Goal: Check status

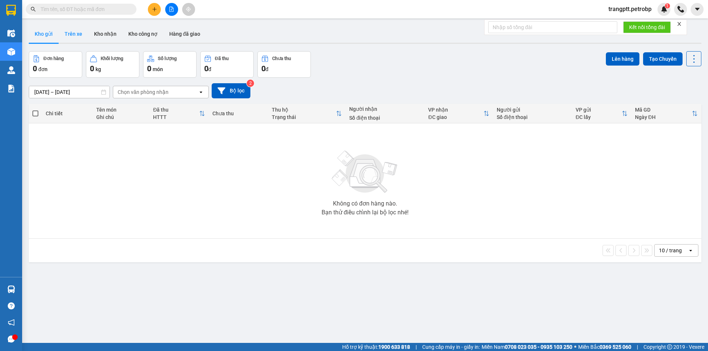
drag, startPoint x: 75, startPoint y: 32, endPoint x: 76, endPoint y: 48, distance: 16.6
click at [76, 32] on button "Trên xe" at bounding box center [73, 34] width 29 height 18
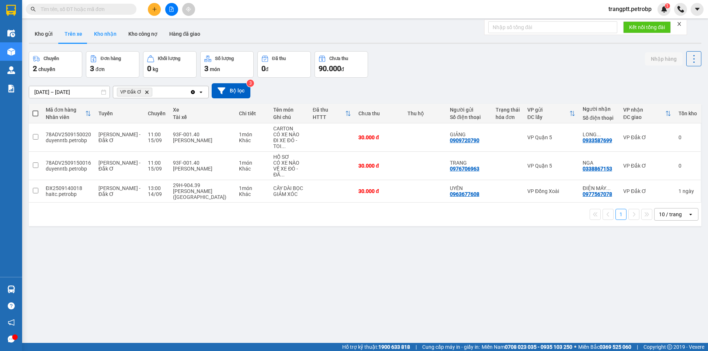
click at [104, 33] on button "Kho nhận" at bounding box center [105, 34] width 34 height 18
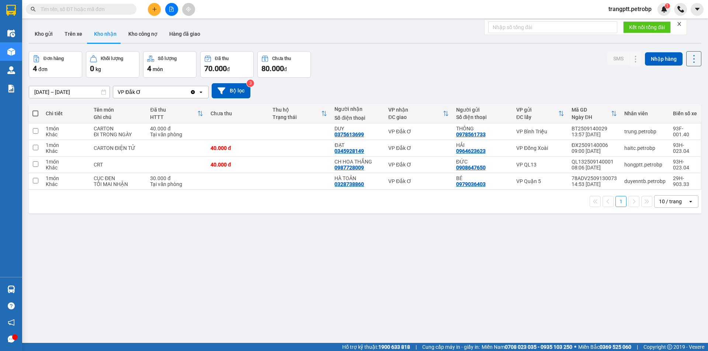
drag, startPoint x: 72, startPoint y: 29, endPoint x: 104, endPoint y: 93, distance: 71.4
click at [73, 32] on button "Trên xe" at bounding box center [73, 34] width 29 height 18
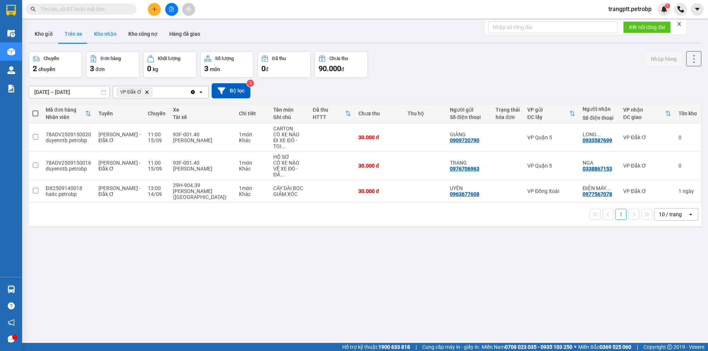
click at [103, 31] on button "Kho nhận" at bounding box center [105, 34] width 34 height 18
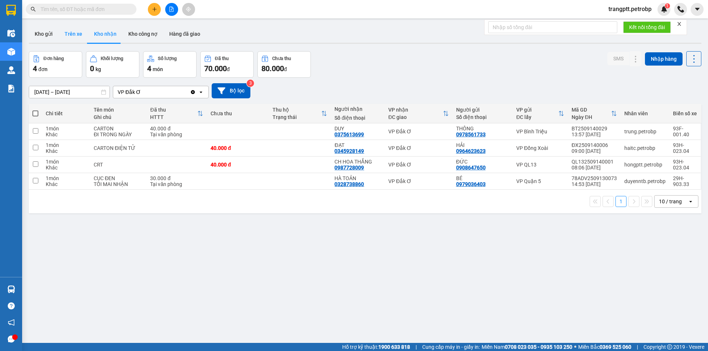
click at [72, 32] on button "Trên xe" at bounding box center [73, 34] width 29 height 18
type input "[DATE] – [DATE]"
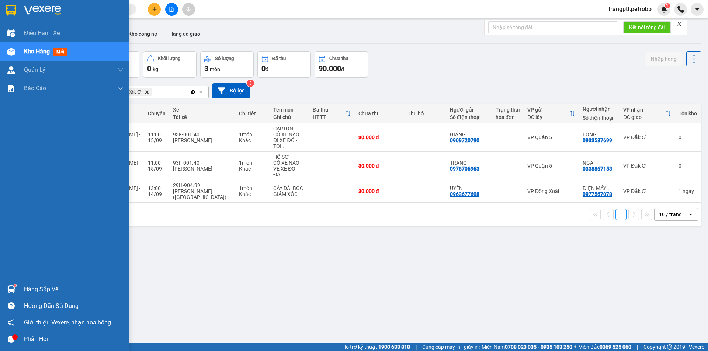
drag, startPoint x: 27, startPoint y: 289, endPoint x: 144, endPoint y: 318, distance: 120.6
click at [44, 293] on div "Hàng sắp về" at bounding box center [74, 289] width 100 height 11
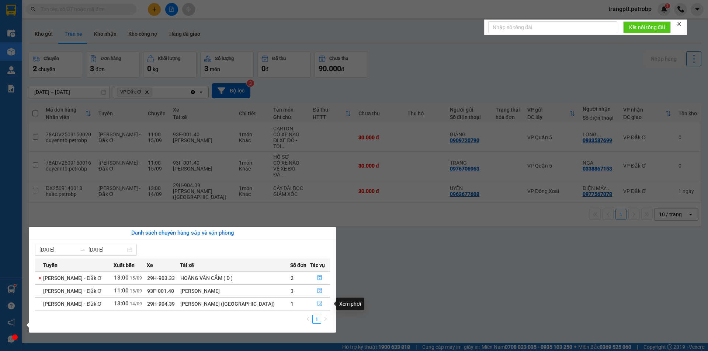
click at [319, 303] on icon "file-done" at bounding box center [320, 304] width 4 height 5
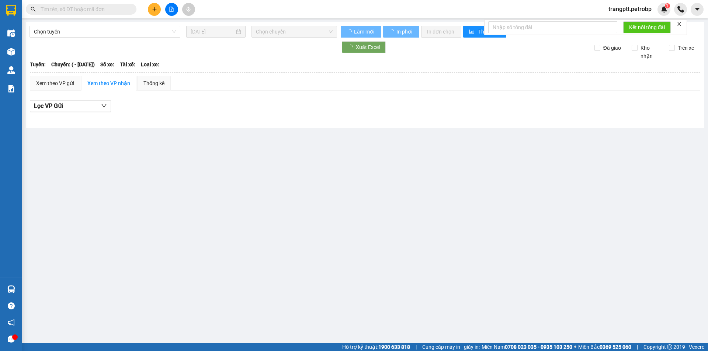
type input "[DATE]"
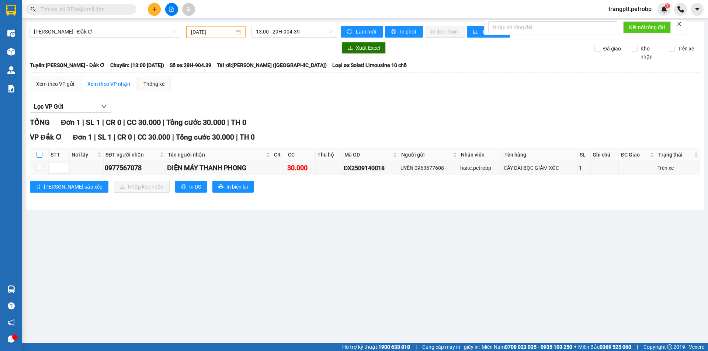
click at [39, 153] on input "checkbox" at bounding box center [39, 155] width 6 height 6
checkbox input "true"
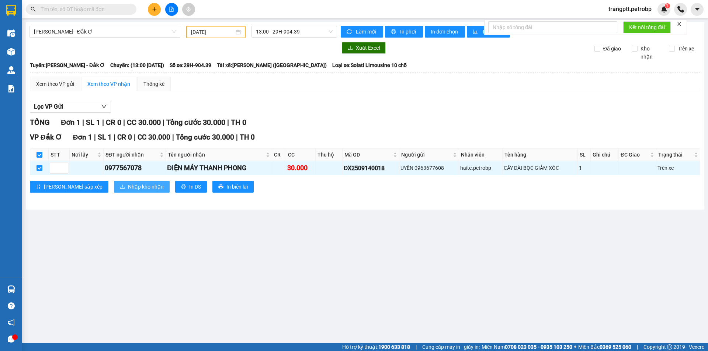
click at [128, 188] on span "Nhập kho nhận" at bounding box center [146, 187] width 36 height 8
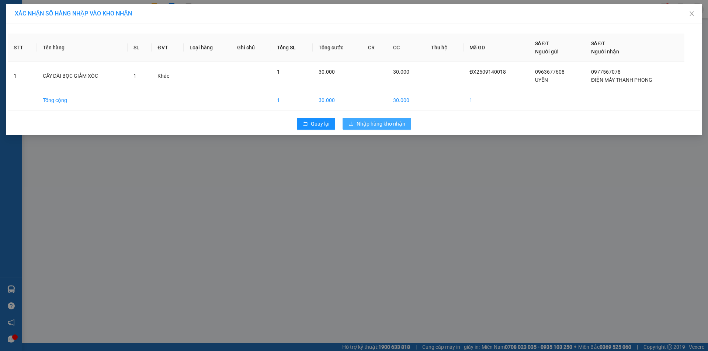
click at [375, 123] on span "Nhập hàng kho nhận" at bounding box center [380, 124] width 49 height 8
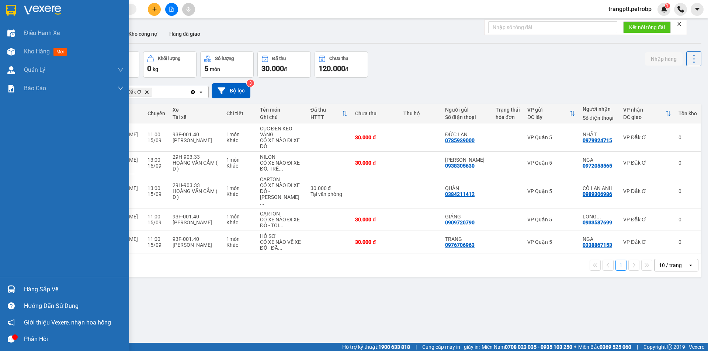
click at [36, 286] on div "Hàng sắp về" at bounding box center [74, 289] width 100 height 11
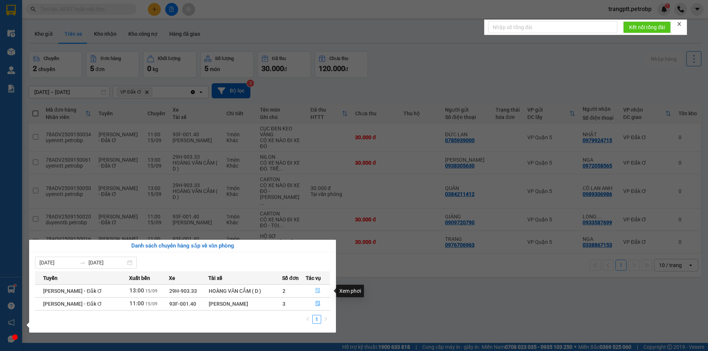
click at [318, 291] on icon "file-done" at bounding box center [317, 290] width 5 height 5
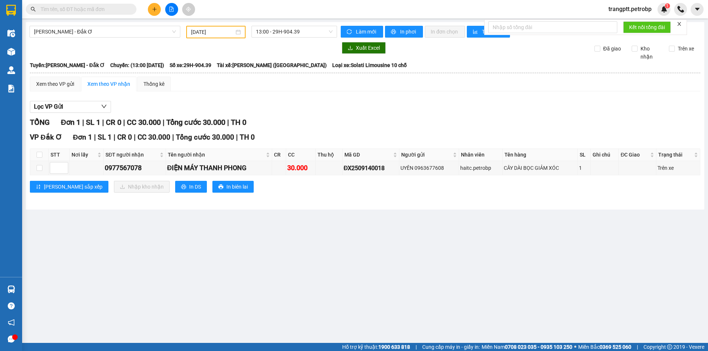
type input "[DATE]"
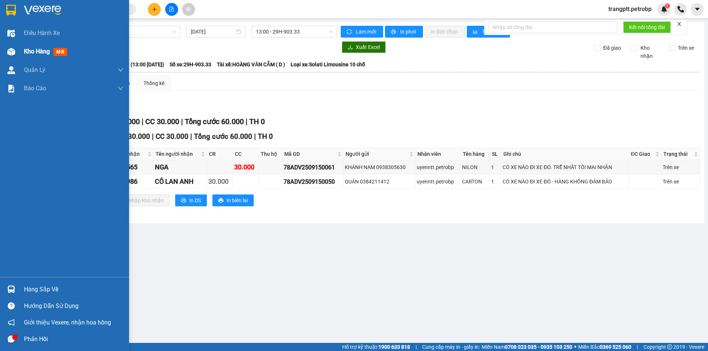
click at [38, 54] on span "Kho hàng" at bounding box center [37, 51] width 26 height 7
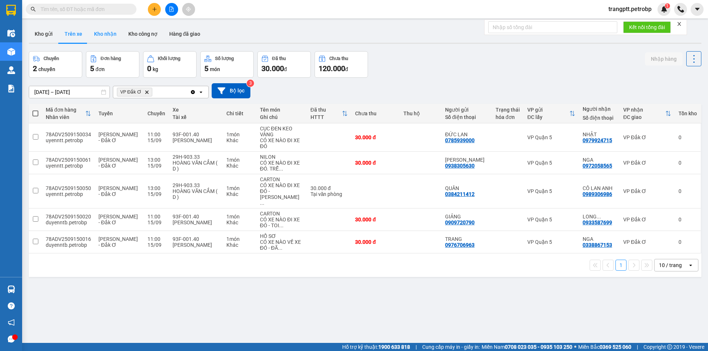
click at [107, 34] on button "Kho nhận" at bounding box center [105, 34] width 34 height 18
type input "[DATE] – [DATE]"
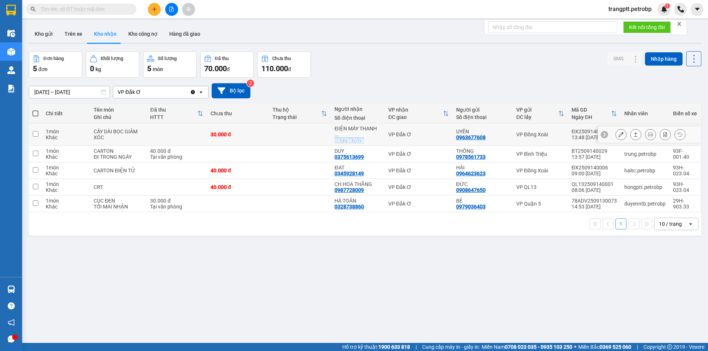
drag, startPoint x: 331, startPoint y: 135, endPoint x: 361, endPoint y: 135, distance: 30.2
click at [361, 135] on td "ĐIỆN MÁY THANH ... 0977567078" at bounding box center [357, 134] width 53 height 22
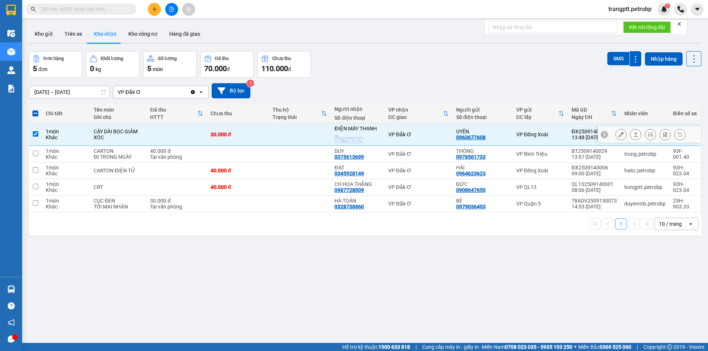
copy div "0977567078"
drag, startPoint x: 34, startPoint y: 129, endPoint x: 86, endPoint y: 235, distance: 117.5
click at [39, 138] on td at bounding box center [35, 134] width 13 height 22
checkbox input "false"
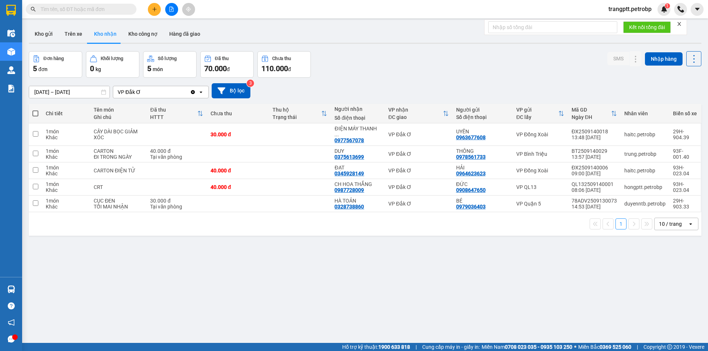
click at [362, 75] on div "Đơn hàng 5 đơn Khối lượng 0 kg Số lượng 5 món Đã thu 70.000 đ Chưa thu 110.000 …" at bounding box center [365, 64] width 672 height 27
click at [55, 35] on button "Kho gửi" at bounding box center [44, 34] width 30 height 18
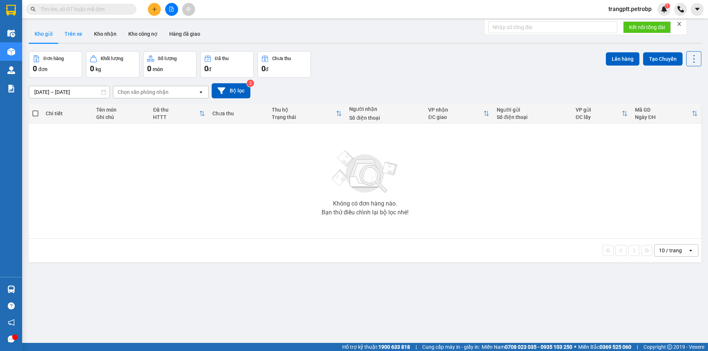
click at [73, 33] on button "Trên xe" at bounding box center [73, 34] width 29 height 18
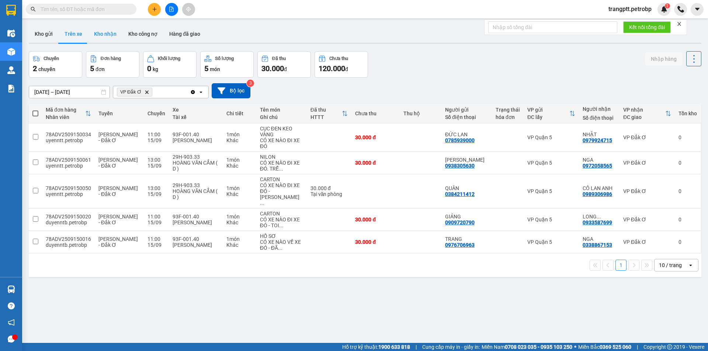
click at [102, 35] on button "Kho nhận" at bounding box center [105, 34] width 34 height 18
type input "[DATE] – [DATE]"
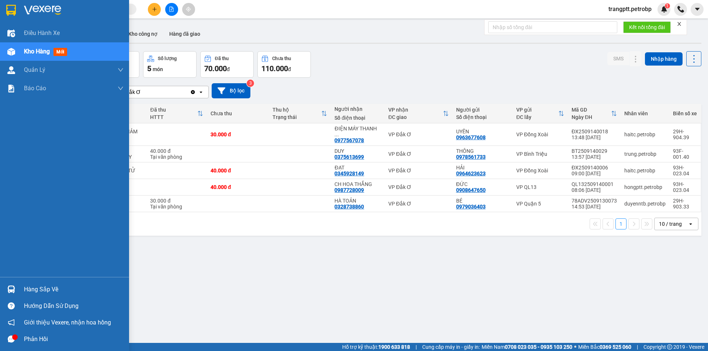
click at [29, 289] on div "Hàng sắp về" at bounding box center [74, 289] width 100 height 11
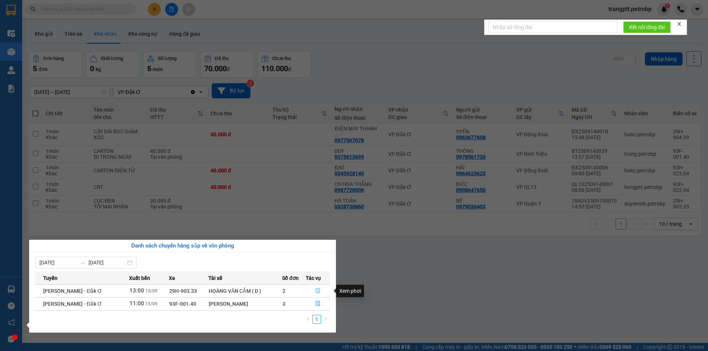
click at [316, 290] on icon "file-done" at bounding box center [317, 290] width 5 height 5
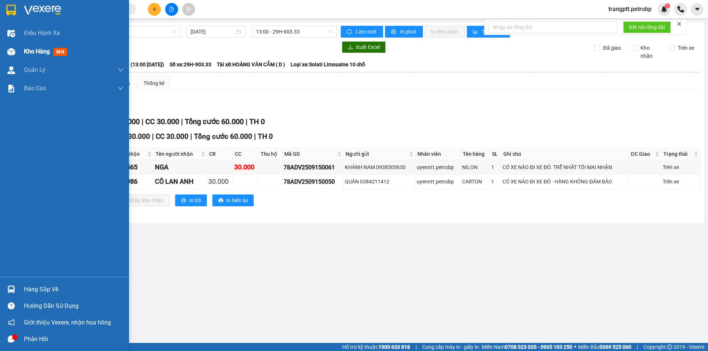
click at [42, 49] on span "Kho hàng" at bounding box center [37, 51] width 26 height 7
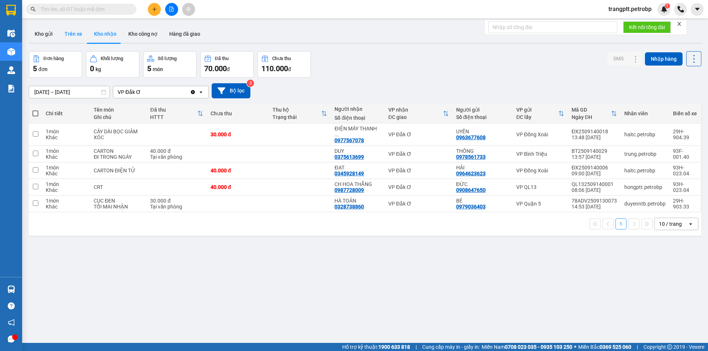
click at [72, 31] on button "Trên xe" at bounding box center [73, 34] width 29 height 18
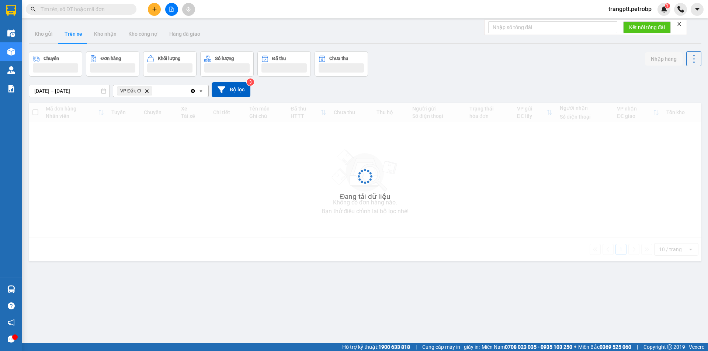
type input "[DATE] – [DATE]"
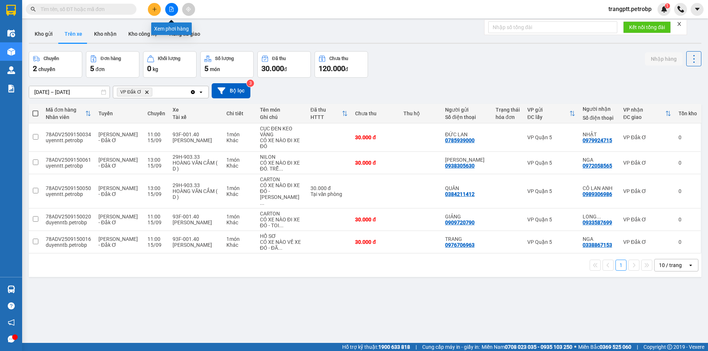
click at [170, 8] on icon "file-add" at bounding box center [171, 9] width 5 height 5
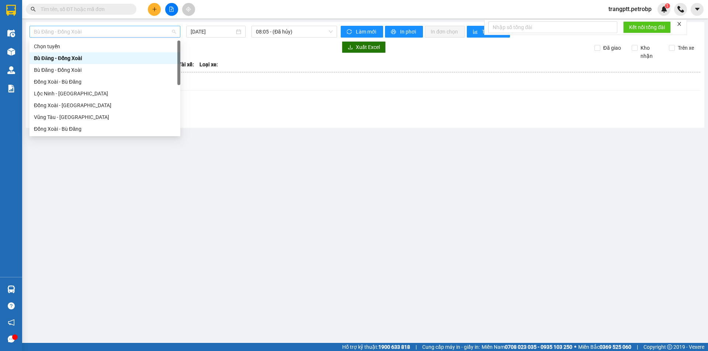
click at [81, 30] on span "Bù Đăng - Đồng Xoài" at bounding box center [105, 31] width 142 height 11
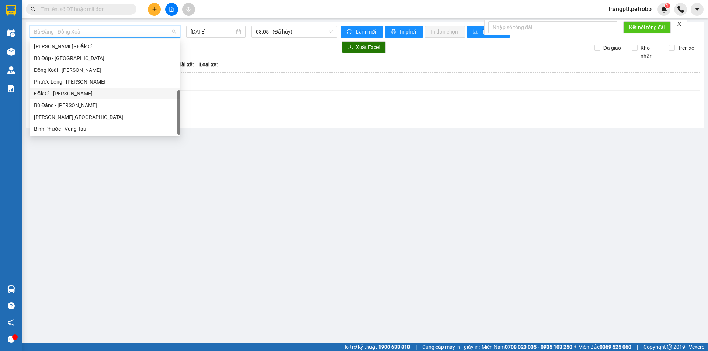
click at [59, 93] on div "Đắk Ơ - [PERSON_NAME]" at bounding box center [105, 94] width 142 height 8
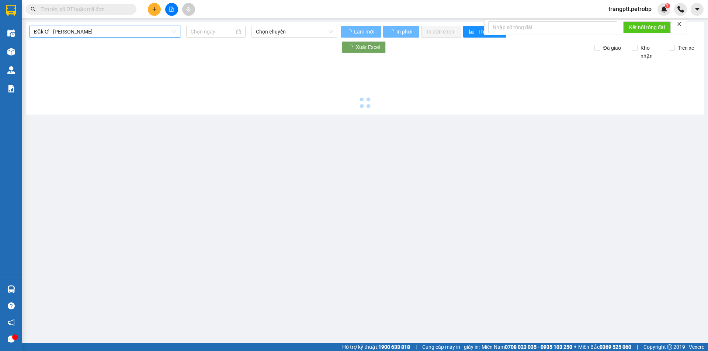
type input "[DATE]"
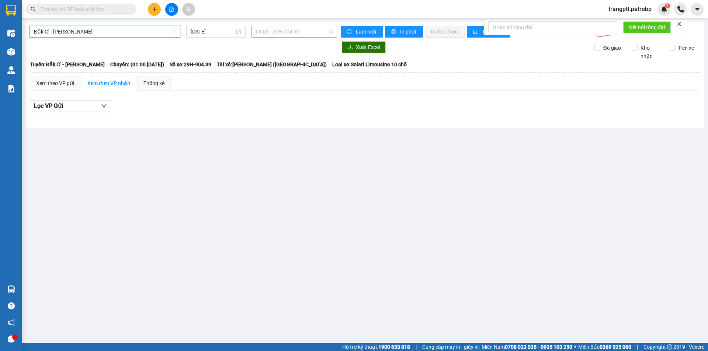
click at [290, 32] on span "01:00 - 29H-904.39" at bounding box center [294, 31] width 77 height 11
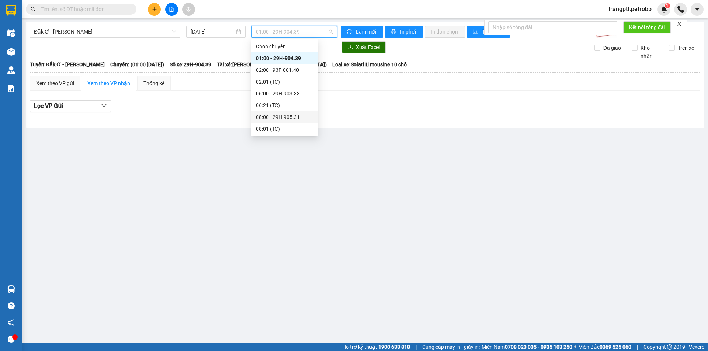
click at [272, 116] on div "08:00 - 29H-905.31" at bounding box center [285, 117] width 58 height 8
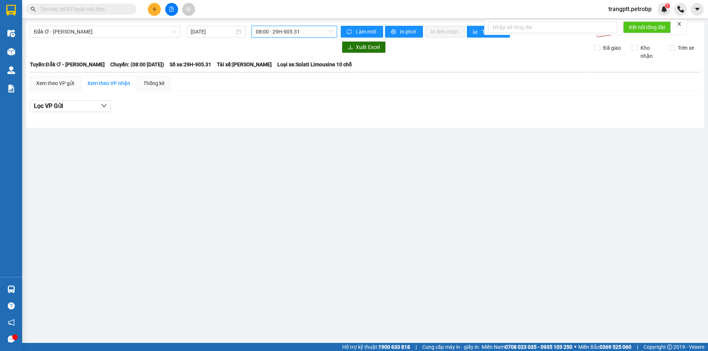
drag, startPoint x: 275, startPoint y: 28, endPoint x: 277, endPoint y: 33, distance: 5.5
click at [276, 31] on span "08:00 - 29H-905.31" at bounding box center [294, 31] width 77 height 11
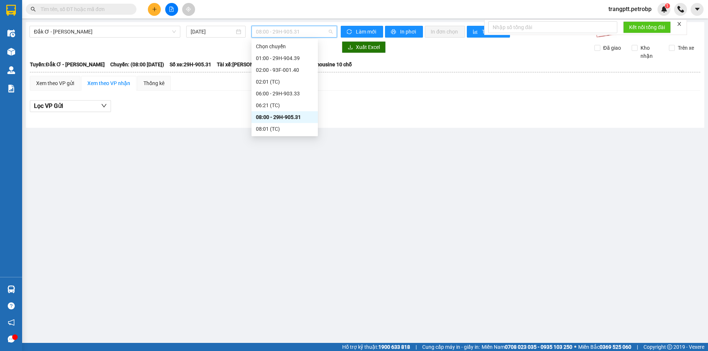
scroll to position [71, 0]
click at [284, 69] on div "11:00 - 29H-905.98" at bounding box center [285, 70] width 58 height 8
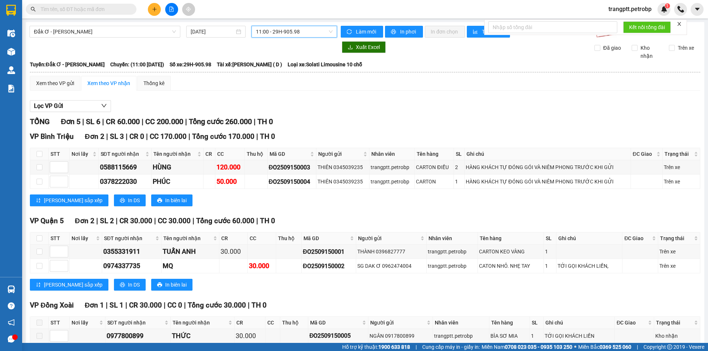
scroll to position [38, 0]
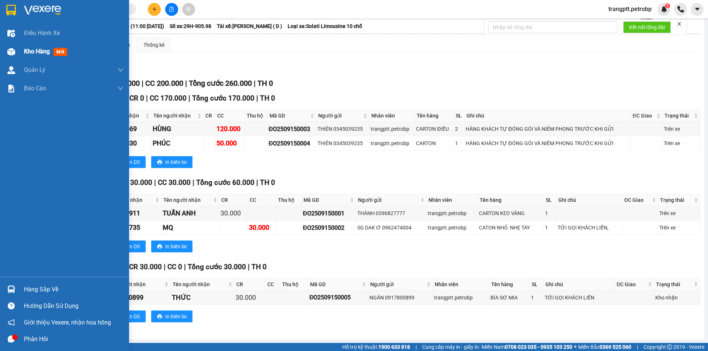
click at [26, 51] on span "Kho hàng" at bounding box center [37, 51] width 26 height 7
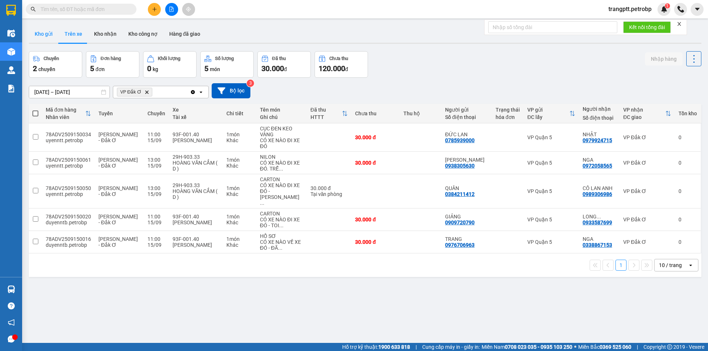
click at [48, 34] on button "Kho gửi" at bounding box center [44, 34] width 30 height 18
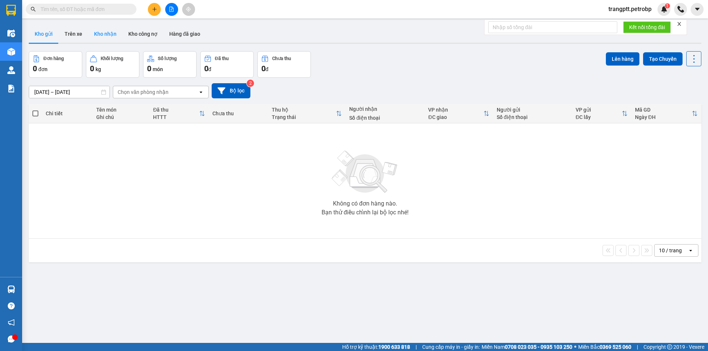
click at [109, 31] on button "Kho nhận" at bounding box center [105, 34] width 34 height 18
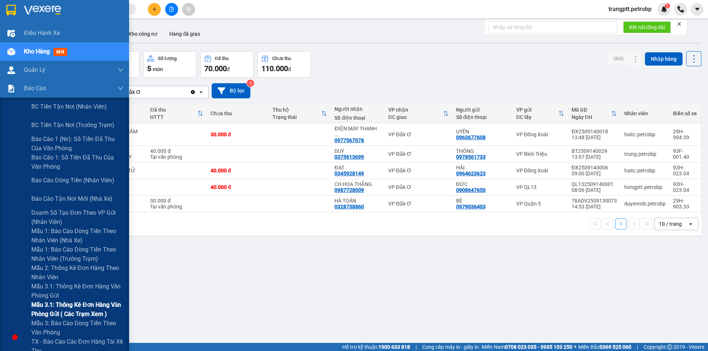
click at [76, 307] on span "Mẫu 3.1: Thống kê đơn hàng văn phòng gửi ( các trạm xem )" at bounding box center [77, 309] width 92 height 18
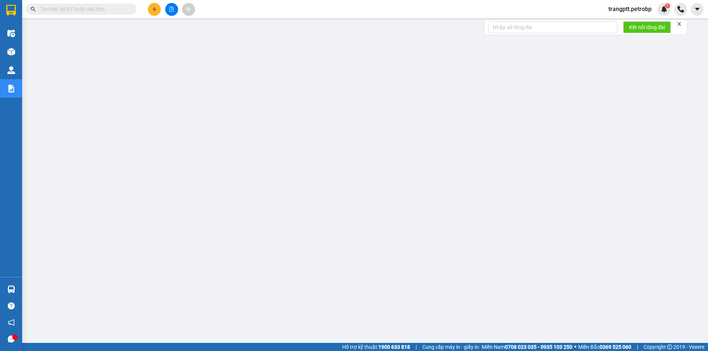
click at [92, 7] on input "text" at bounding box center [84, 9] width 87 height 8
paste input "ĐX2509150008"
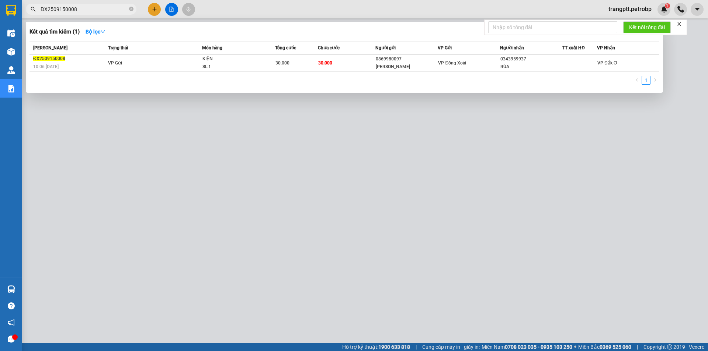
type input "ĐX2509150008"
click at [254, 242] on div at bounding box center [354, 175] width 708 height 351
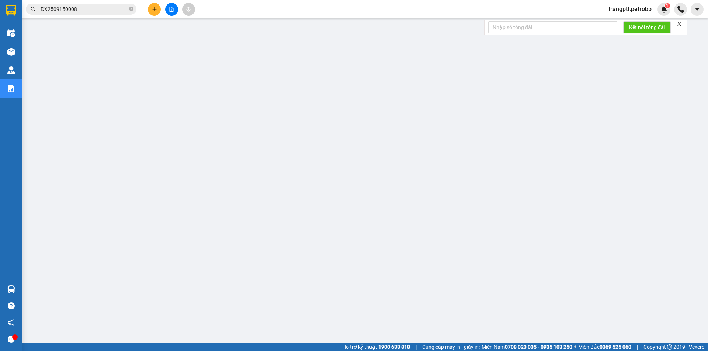
click at [79, 6] on input "ĐX2509150008" at bounding box center [84, 9] width 87 height 8
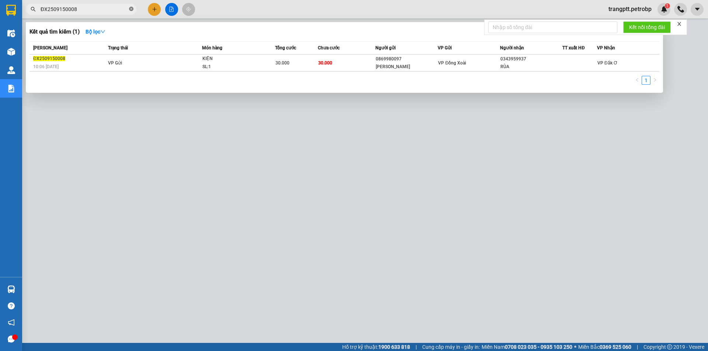
click at [132, 10] on icon "close-circle" at bounding box center [131, 9] width 4 height 4
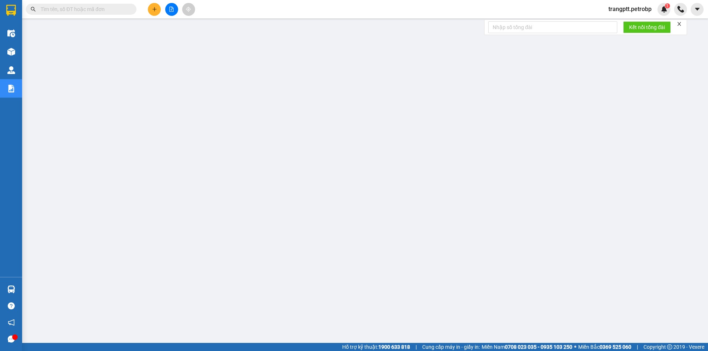
click at [111, 9] on input "text" at bounding box center [84, 9] width 87 height 8
paste input "ĐX2509150014"
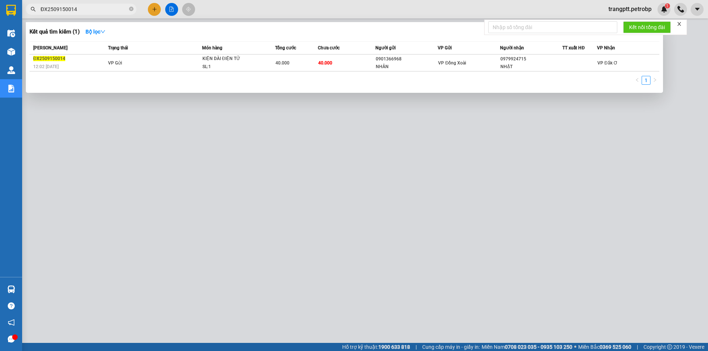
type input "ĐX2509150014"
click at [201, 207] on div at bounding box center [354, 175] width 708 height 351
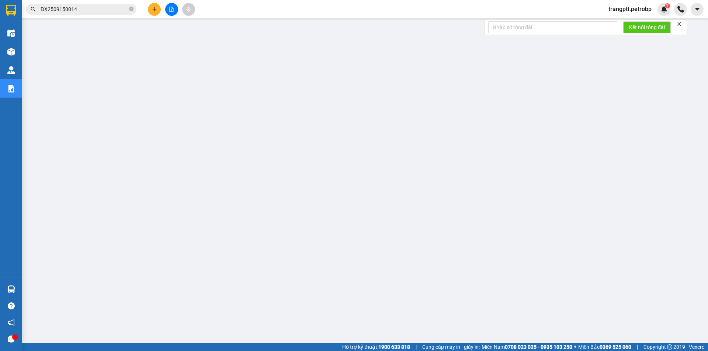
click at [83, 10] on input "ĐX2509150014" at bounding box center [84, 9] width 87 height 8
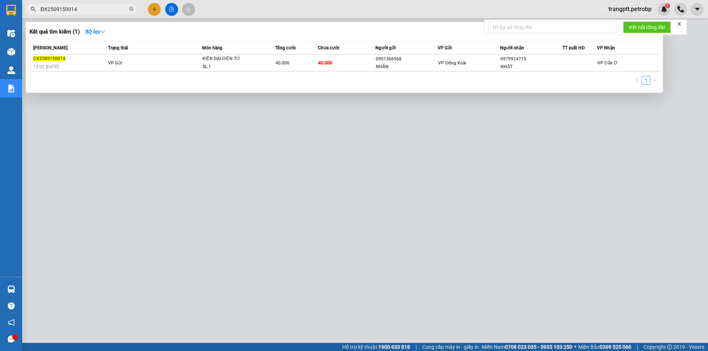
click at [152, 45] on div "Trạng thái" at bounding box center [155, 48] width 94 height 8
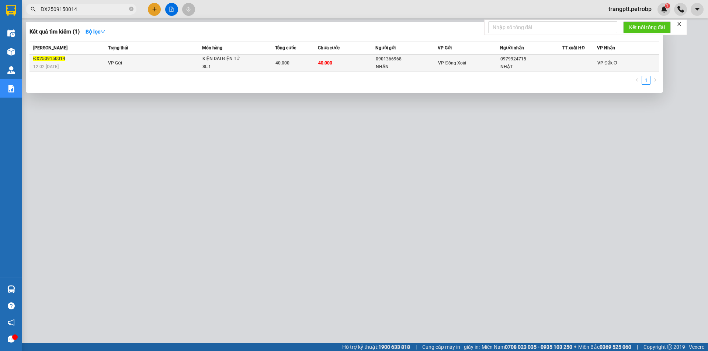
click at [344, 65] on td "40.000" at bounding box center [347, 63] width 58 height 17
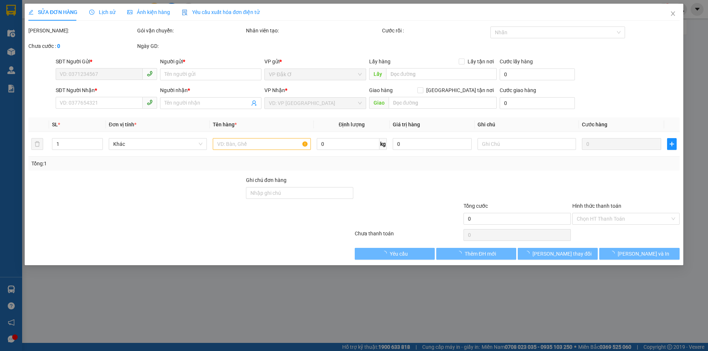
type input "0901366968"
type input "NHÂN"
type input "0979924715"
type input "NHẬT"
type input "40.000"
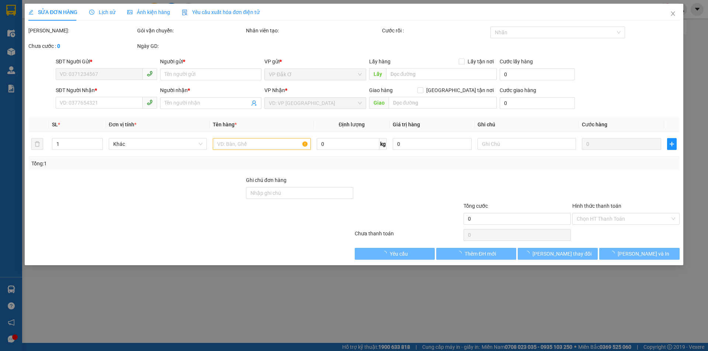
type input "40.000"
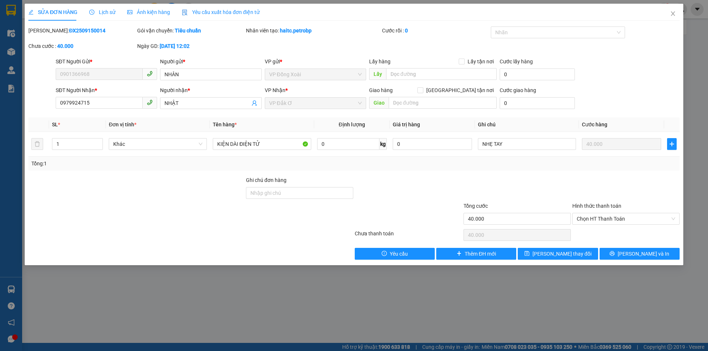
click at [102, 13] on span "Lịch sử" at bounding box center [102, 12] width 26 height 6
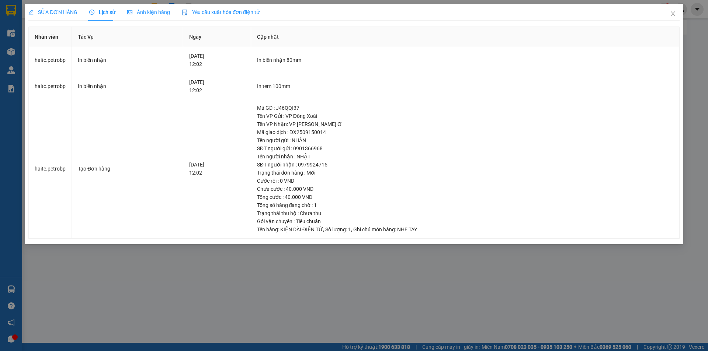
click at [205, 275] on div "SỬA ĐƠN HÀNG Lịch sử Ảnh kiện hàng Yêu cầu xuất hóa đơn điện tử Total Paid Fee …" at bounding box center [354, 175] width 708 height 351
click at [674, 14] on icon "close" at bounding box center [673, 14] width 6 height 6
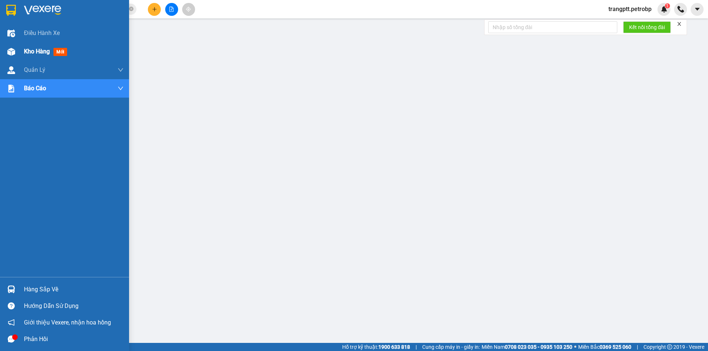
click at [17, 47] on div at bounding box center [11, 51] width 13 height 13
